Goal: Task Accomplishment & Management: Manage account settings

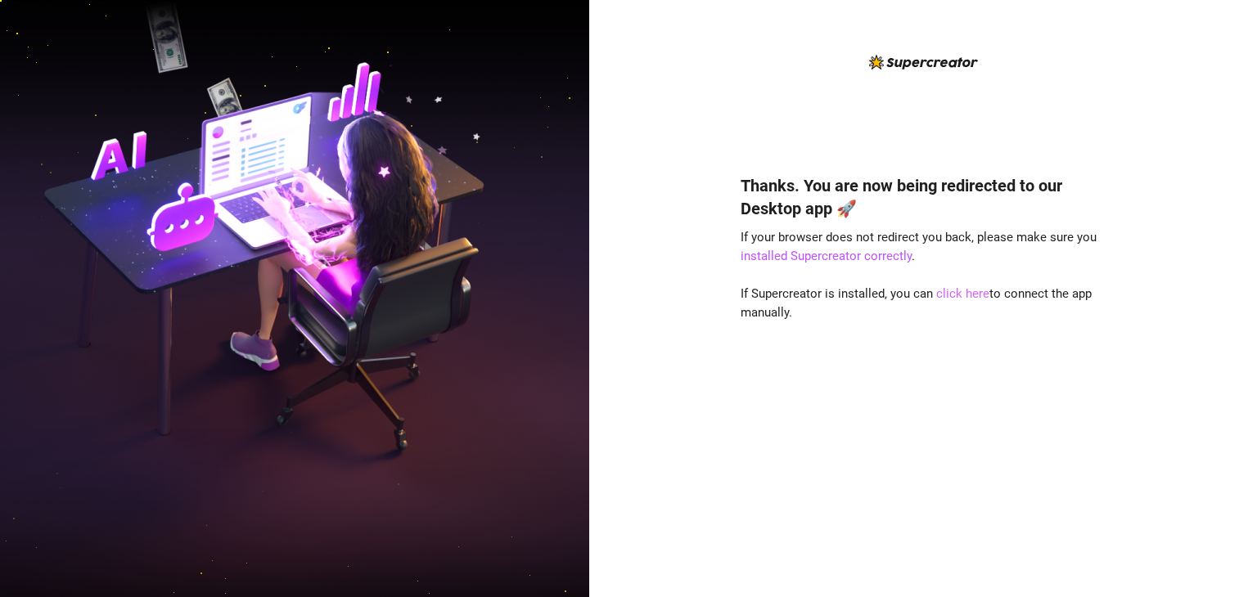
click at [966, 294] on link "click here" at bounding box center [962, 293] width 53 height 15
click at [971, 293] on link "click here" at bounding box center [962, 293] width 53 height 15
click at [963, 293] on link "click here" at bounding box center [962, 293] width 53 height 15
click at [956, 295] on link "click here" at bounding box center [962, 293] width 53 height 15
click at [962, 293] on link "click here" at bounding box center [962, 293] width 53 height 15
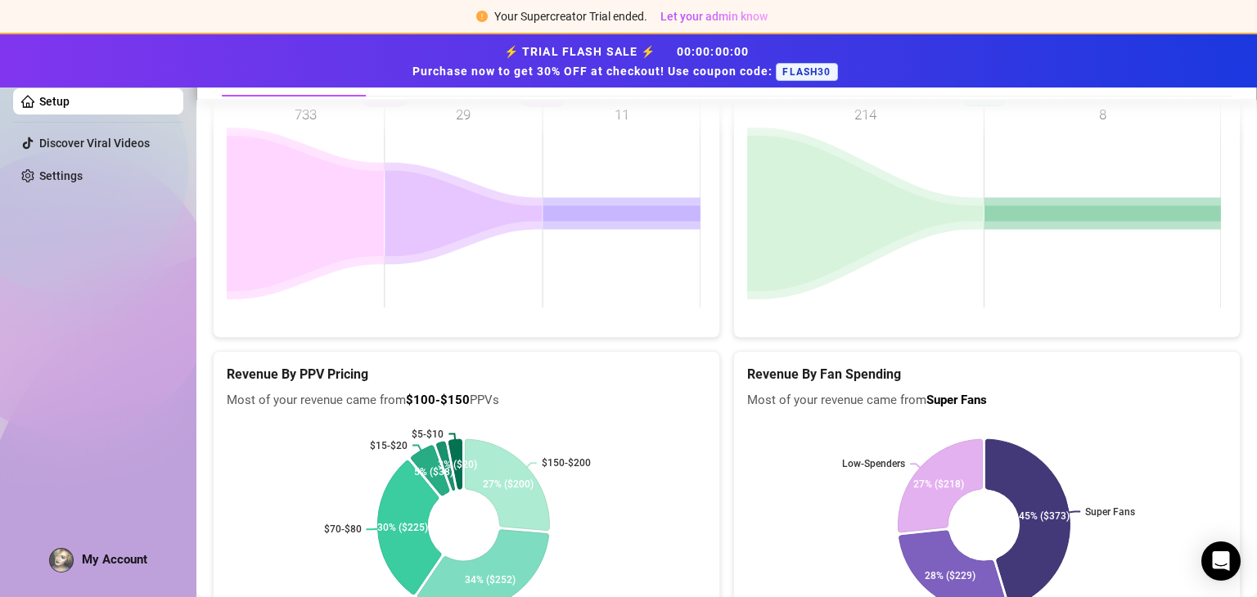
scroll to position [2210, 0]
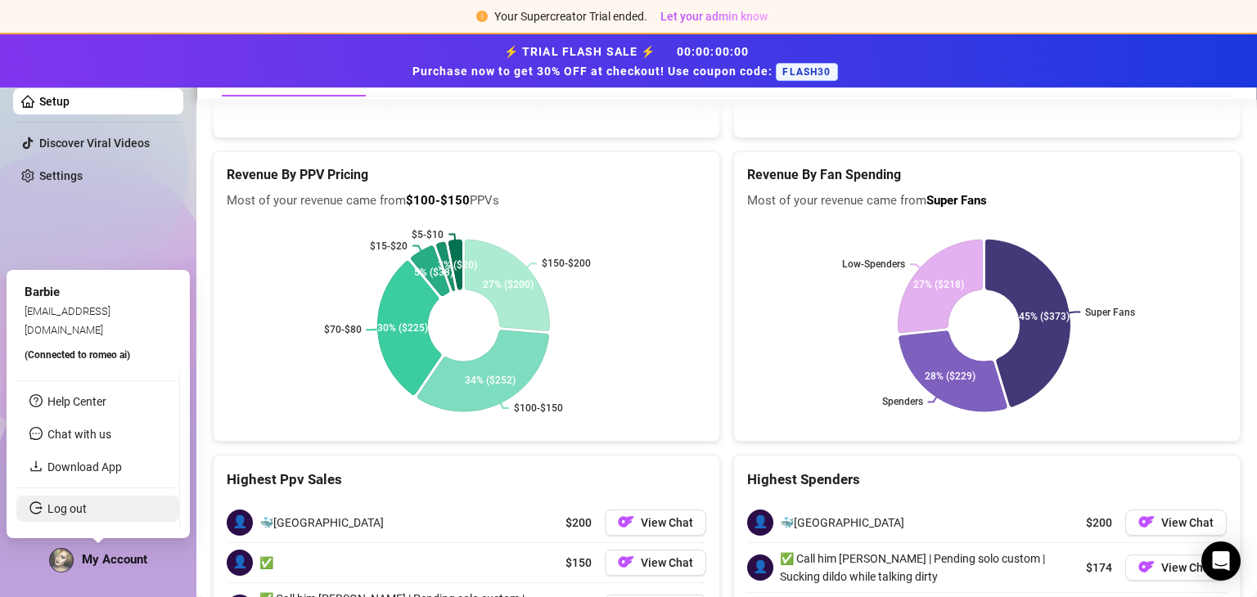
click at [79, 509] on link "Log out" at bounding box center [66, 509] width 39 height 13
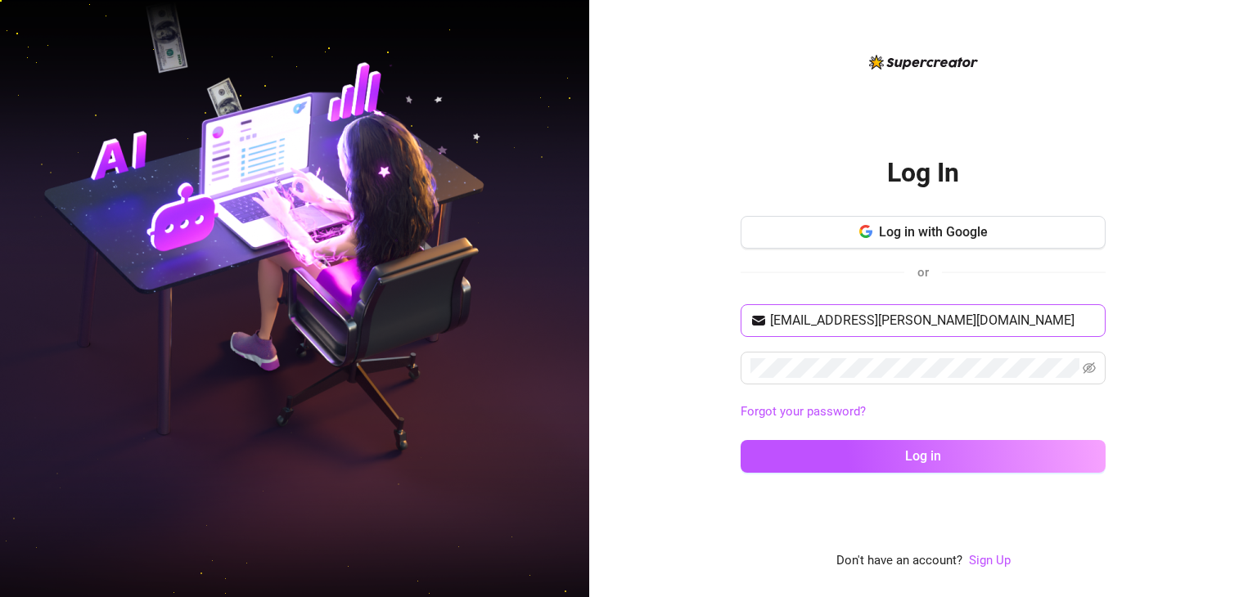
click at [1052, 332] on span "daboy.durda@gmail.com" at bounding box center [923, 320] width 365 height 33
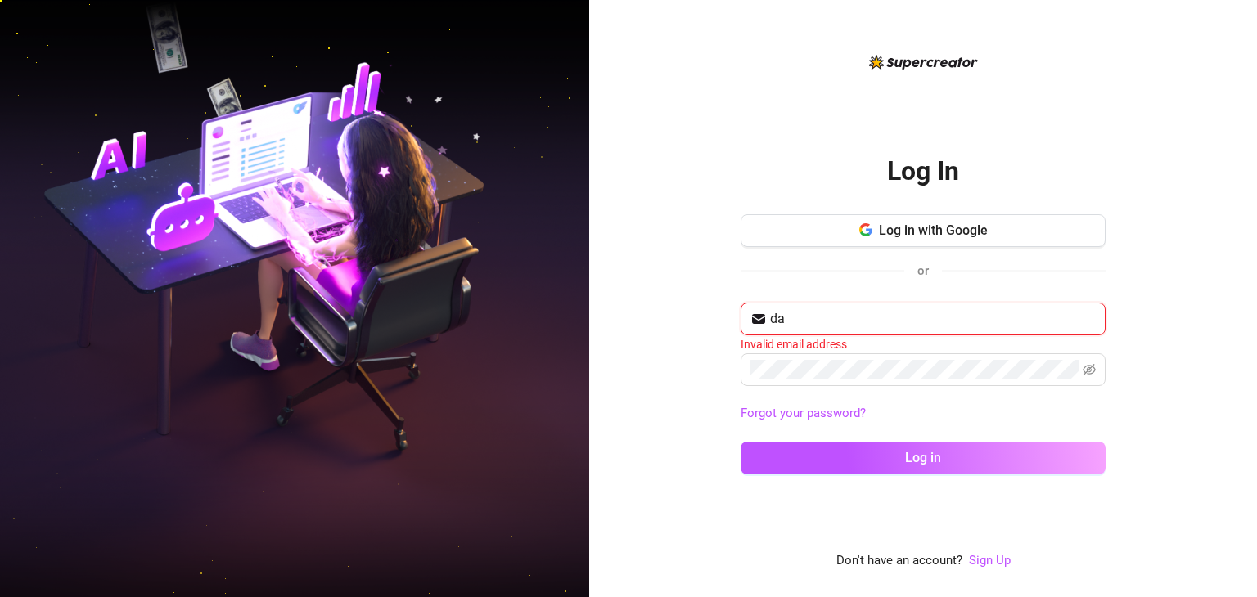
type input "d"
type input "netnueva7@gmail.com"
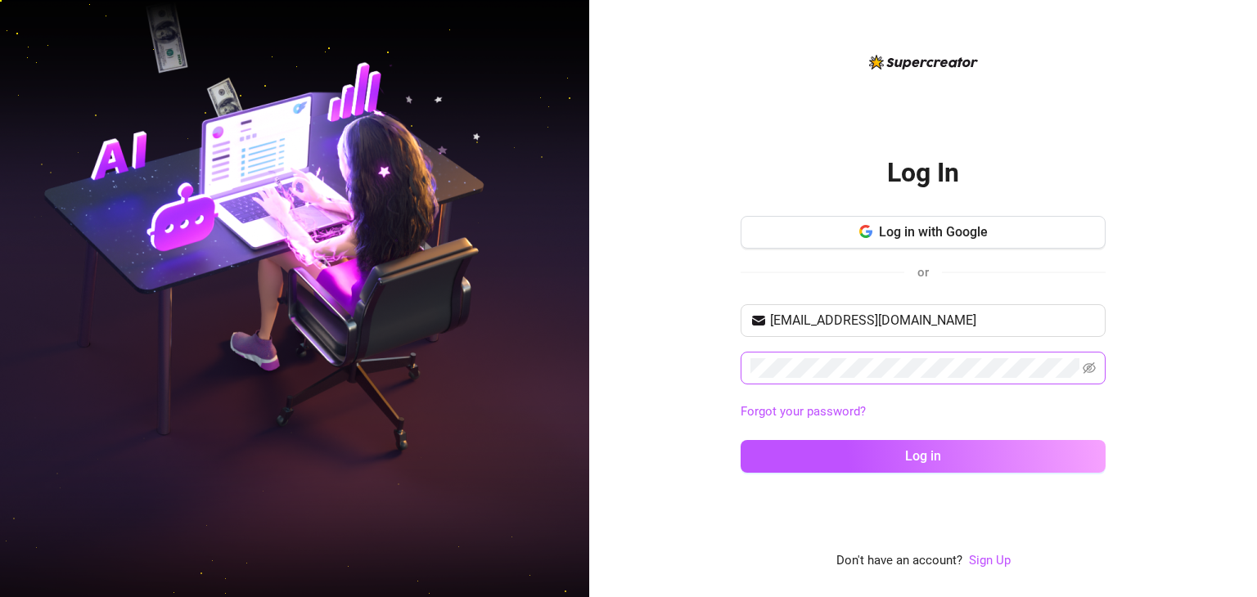
click at [1096, 364] on span at bounding box center [923, 368] width 365 height 33
click at [1089, 367] on icon "eye-invisible" at bounding box center [1090, 368] width 13 height 11
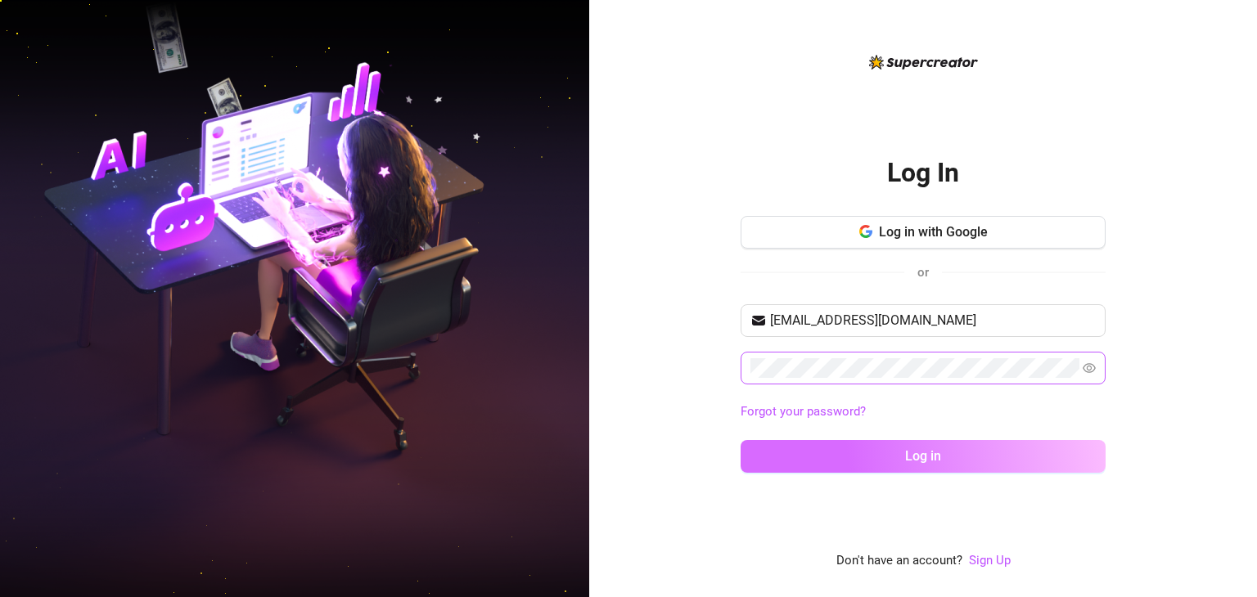
click at [945, 456] on button "Log in" at bounding box center [923, 456] width 365 height 33
